Goal: Information Seeking & Learning: Learn about a topic

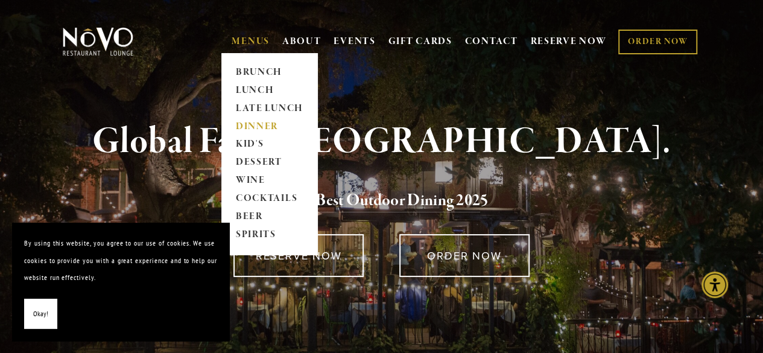
click at [250, 128] on link "DINNER" at bounding box center [269, 127] width 75 height 18
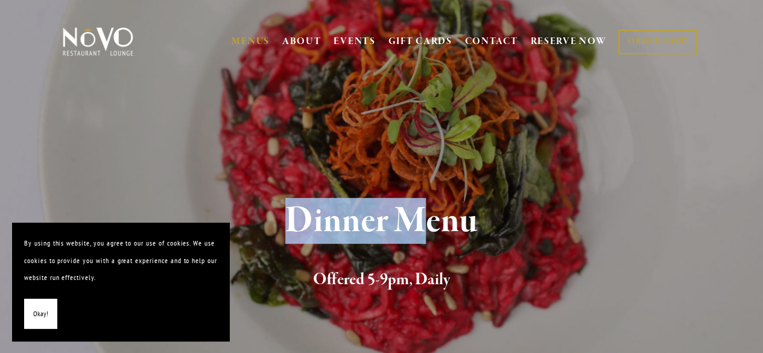
drag, startPoint x: 0, startPoint y: 0, endPoint x: 426, endPoint y: 125, distance: 444.4
click at [426, 125] on div "Dinner Menu Offered 5-9pm, Daily" at bounding box center [381, 247] width 763 height 248
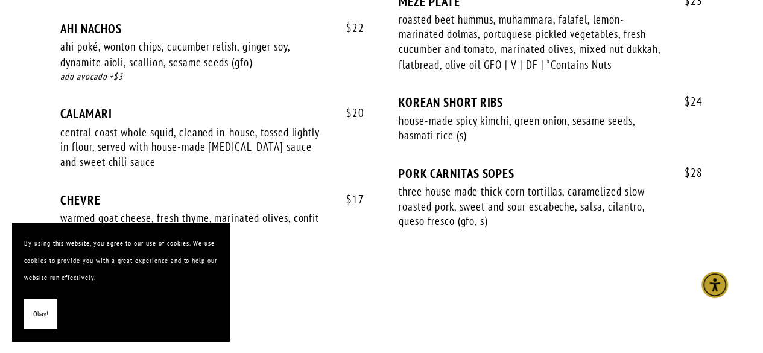
scroll to position [1064, 0]
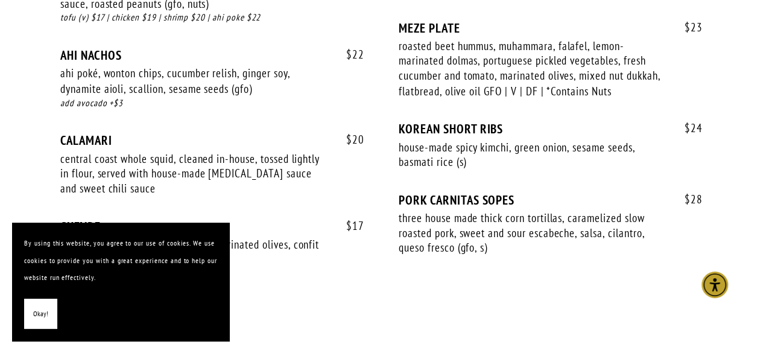
click at [36, 310] on span "Okay!" at bounding box center [40, 313] width 15 height 17
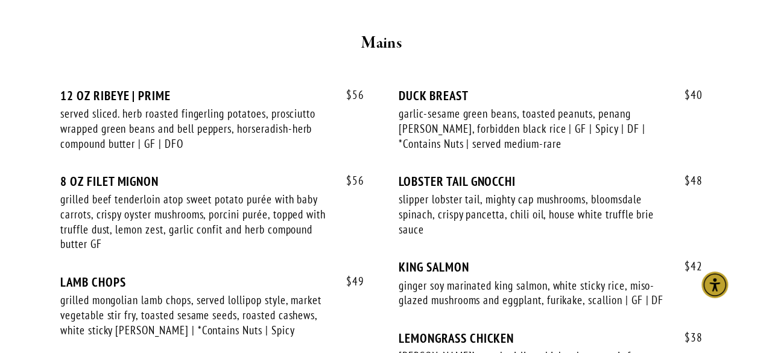
scroll to position [2238, 0]
